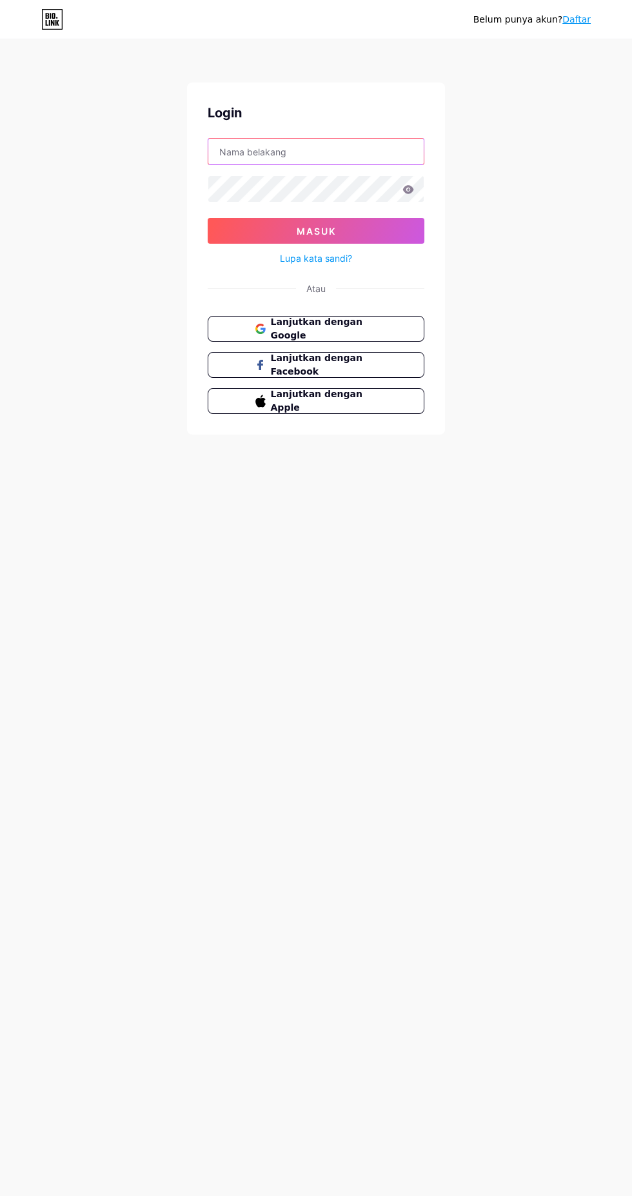
click at [340, 150] on input "text" at bounding box center [315, 152] width 215 height 26
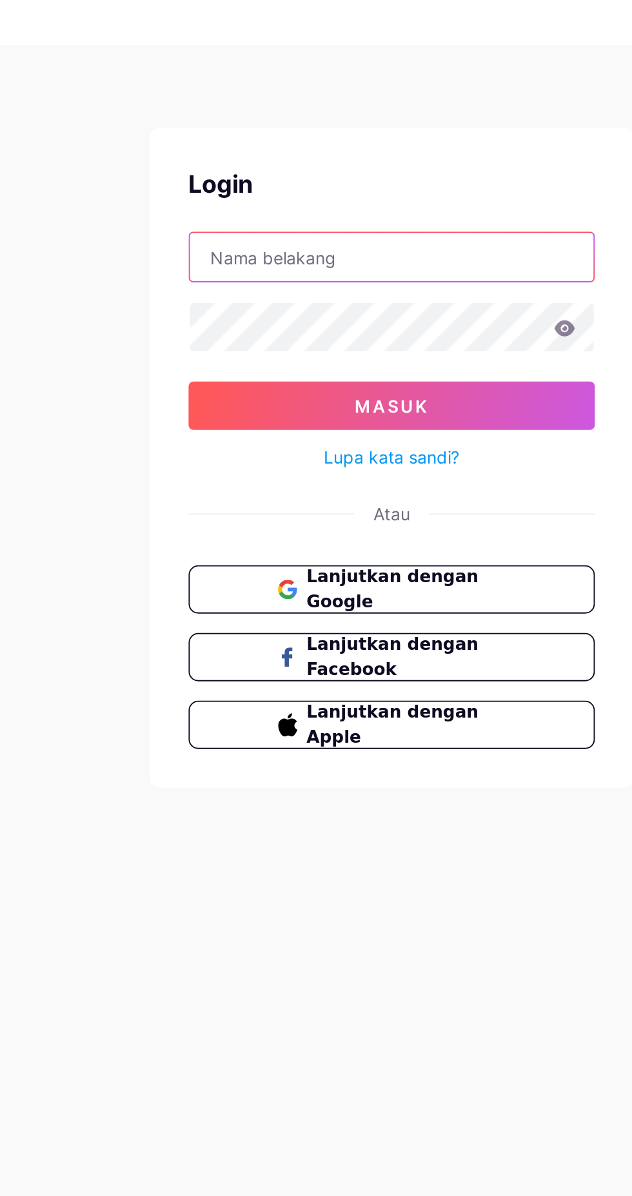
click at [322, 148] on input "text" at bounding box center [315, 152] width 215 height 26
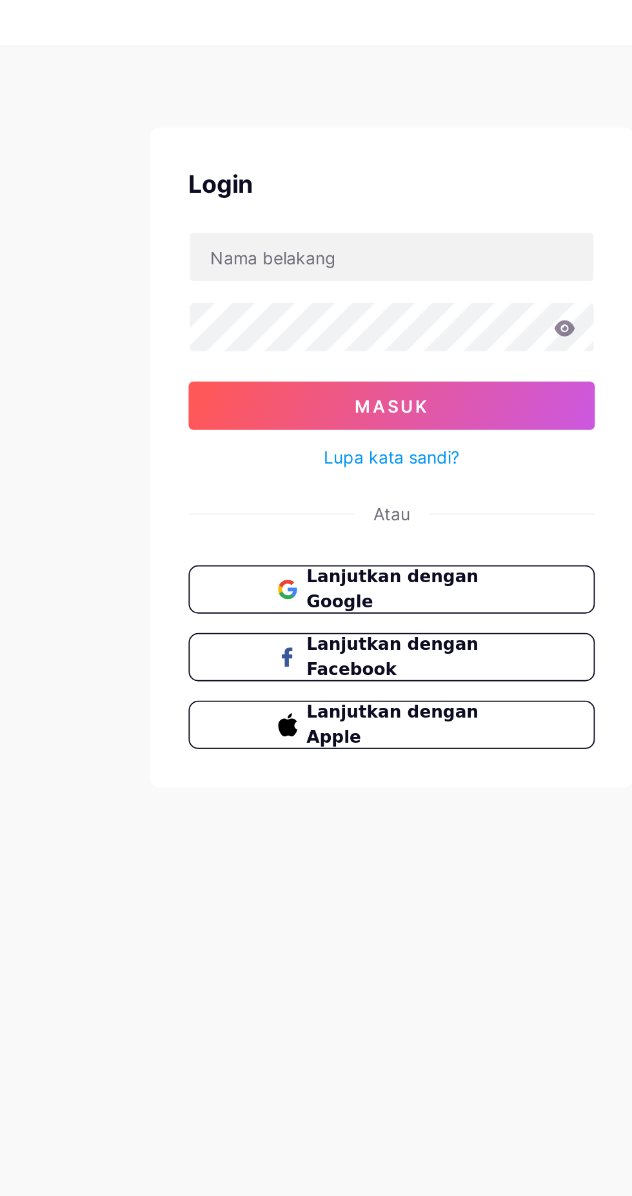
click at [372, 104] on div "Login" at bounding box center [316, 112] width 217 height 19
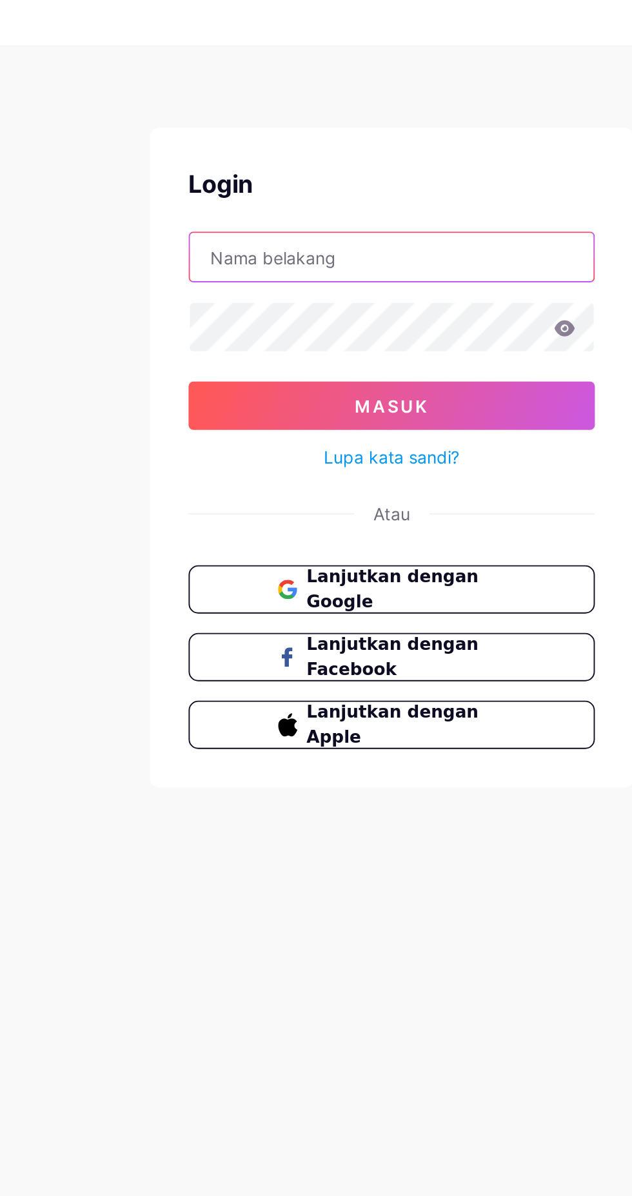
click at [325, 155] on input "text" at bounding box center [315, 152] width 215 height 26
click at [313, 153] on input "text" at bounding box center [315, 152] width 215 height 26
type input "[PERSON_NAME]"
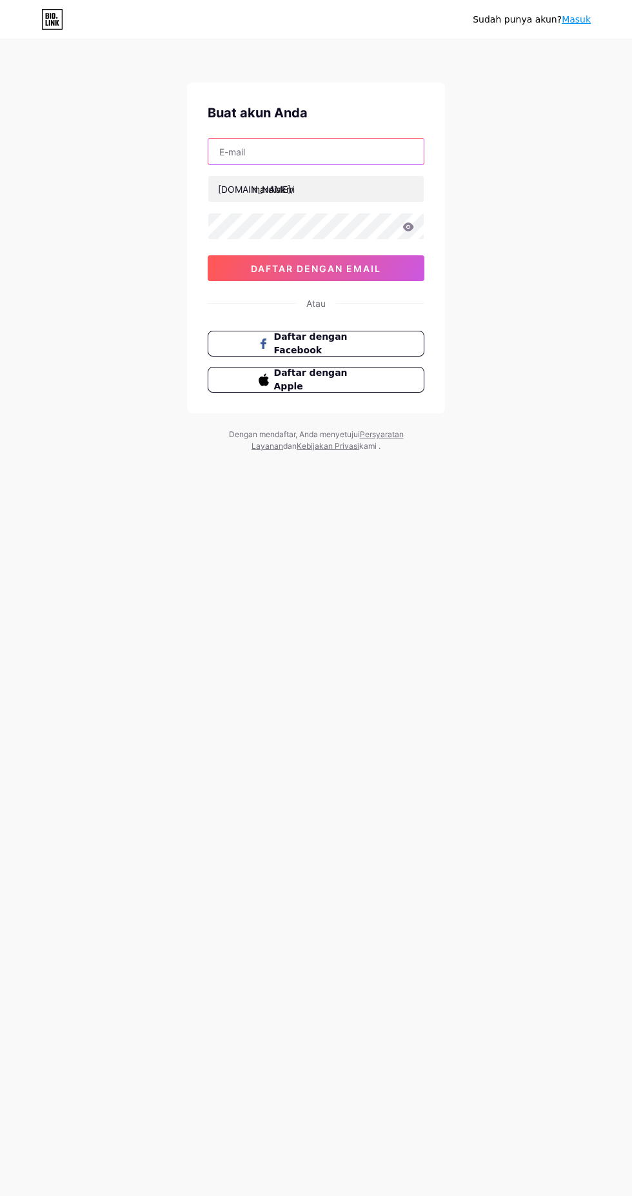
click at [374, 155] on input "text" at bounding box center [315, 152] width 215 height 26
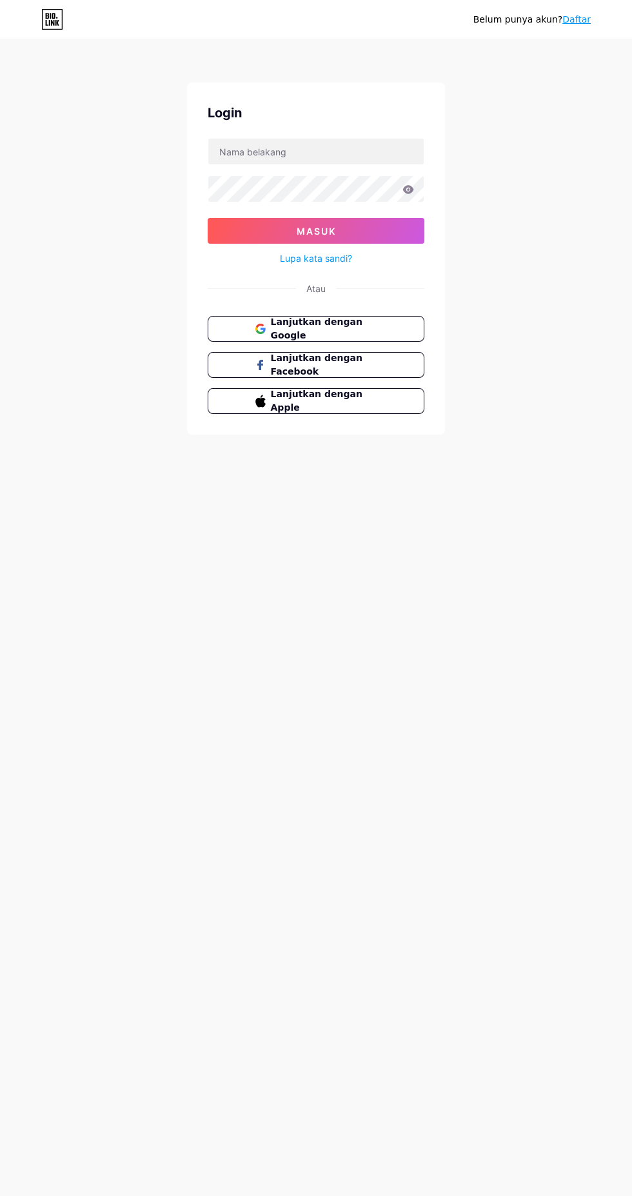
click at [407, 320] on button "Lanjutkan dengan Google" at bounding box center [316, 329] width 217 height 26
